Goal: Information Seeking & Learning: Learn about a topic

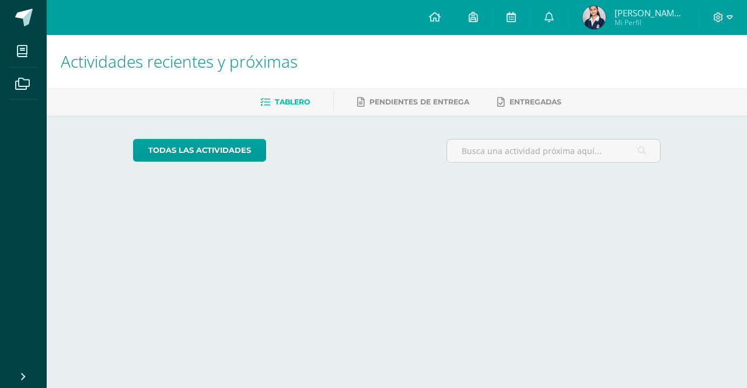
drag, startPoint x: 479, startPoint y: 37, endPoint x: 412, endPoint y: 207, distance: 183.0
click at [412, 196] on html "Mis cursos Archivos Cerrar panel Asesoría Tercero Básico "B" Ciencias Naturales…" at bounding box center [373, 98] width 747 height 196
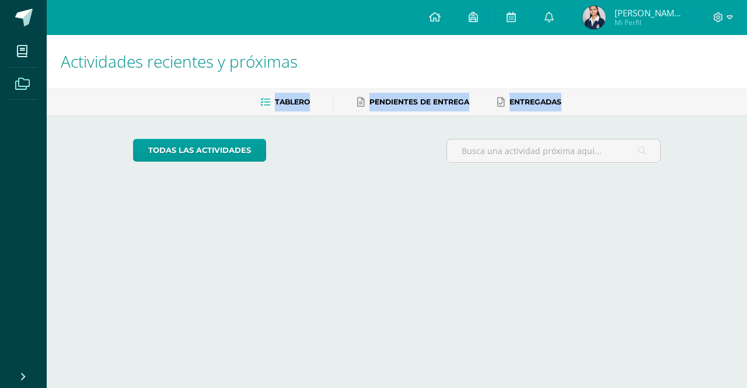
click at [26, 75] on span at bounding box center [22, 83] width 26 height 26
click at [17, 54] on icon at bounding box center [22, 52] width 11 height 12
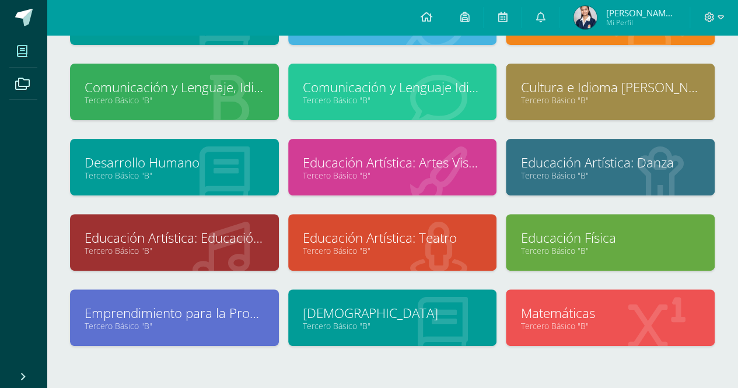
scroll to position [171, 0]
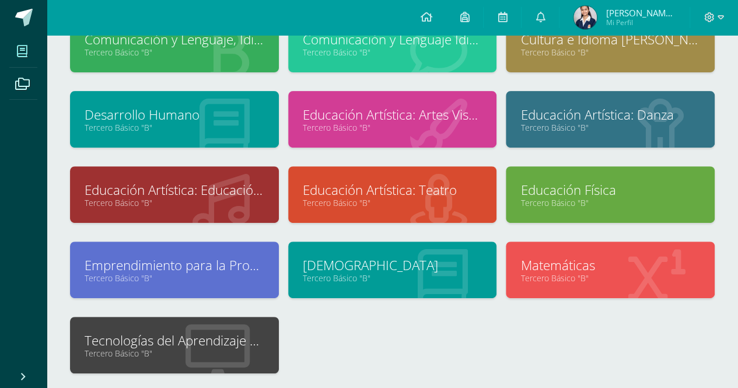
click at [179, 352] on link "Tercero Básico "B"" at bounding box center [175, 353] width 180 height 11
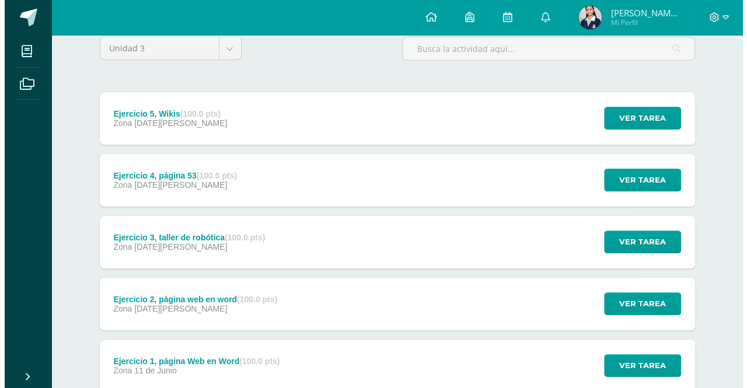
scroll to position [182, 0]
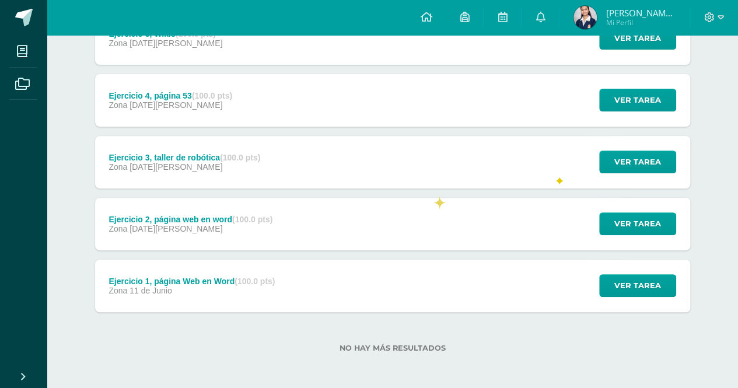
click at [419, 198] on div "Ejercicio 2, página web en word (100.0 pts) Zona [DATE][PERSON_NAME] Ver tarea …" at bounding box center [392, 224] width 595 height 53
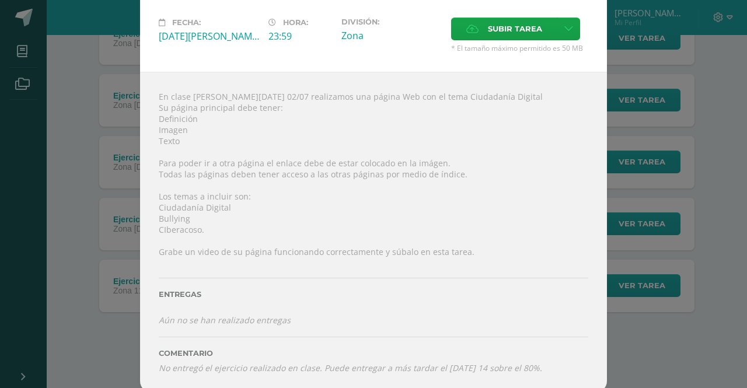
scroll to position [0, 0]
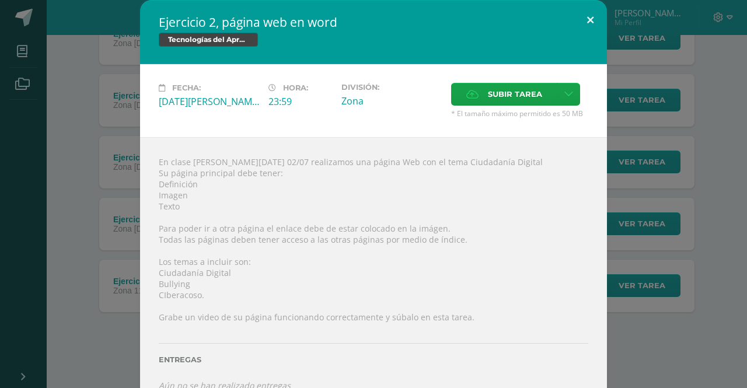
click at [594, 27] on button at bounding box center [590, 20] width 33 height 40
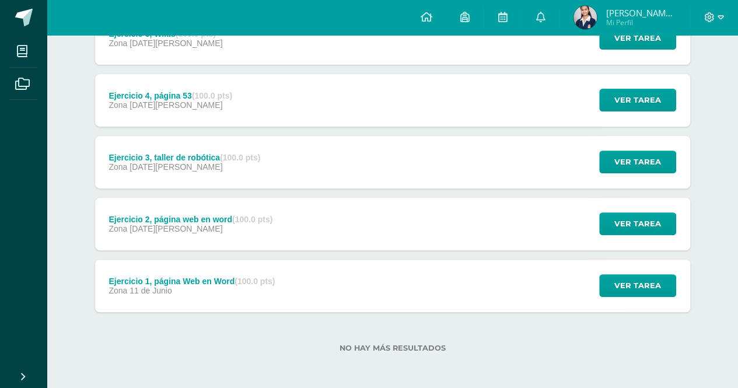
drag, startPoint x: 315, startPoint y: 190, endPoint x: 311, endPoint y: 203, distance: 12.9
click at [311, 203] on div "Ejercicio 5, Wikis (100.0 pts) Zona [DATE][PERSON_NAME] Ver tarea Ejercicio 5, …" at bounding box center [392, 162] width 595 height 300
click at [311, 203] on div "Ejercicio 2, página web en word (100.0 pts) Zona [DATE][PERSON_NAME] Ver tarea …" at bounding box center [392, 224] width 595 height 53
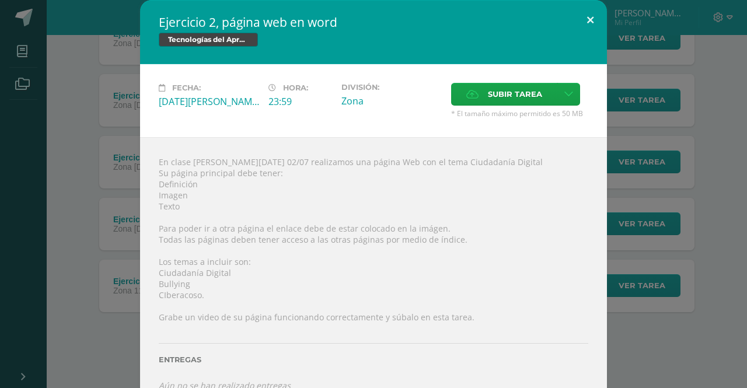
click at [580, 15] on button at bounding box center [590, 20] width 33 height 40
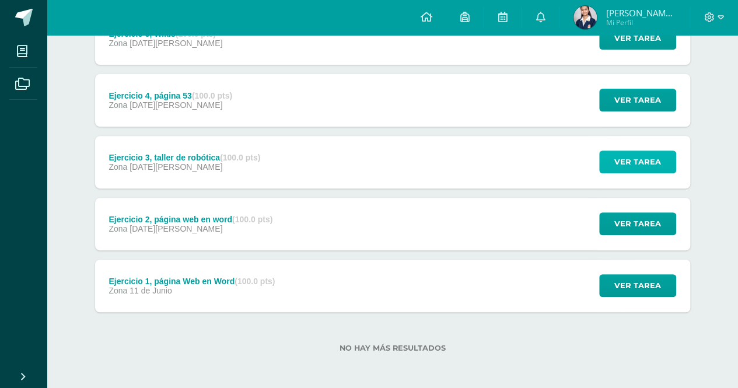
click at [641, 166] on span "Ver tarea" at bounding box center [638, 162] width 47 height 22
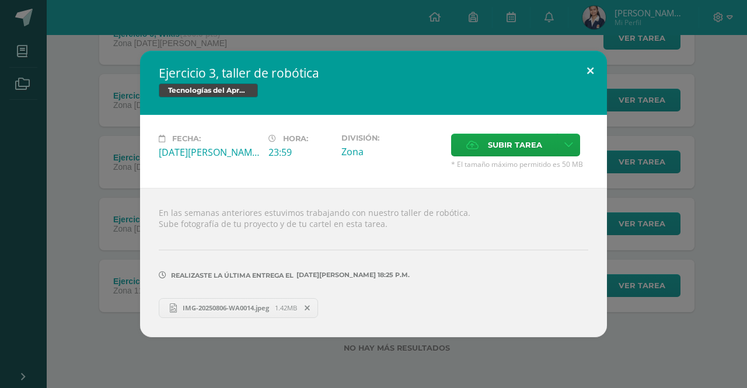
click at [591, 74] on button at bounding box center [590, 71] width 33 height 40
